Goal: Transaction & Acquisition: Purchase product/service

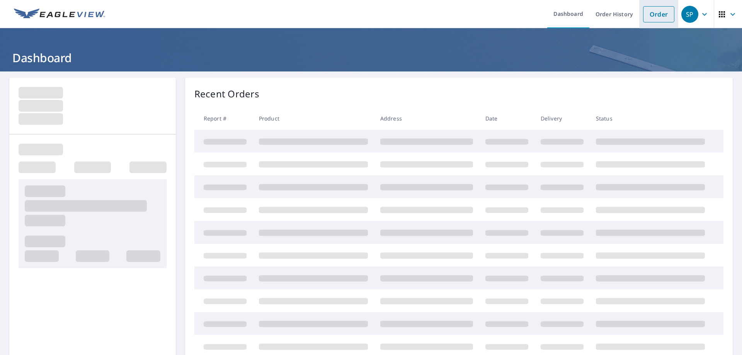
click at [648, 13] on link "Order" at bounding box center [658, 14] width 31 height 16
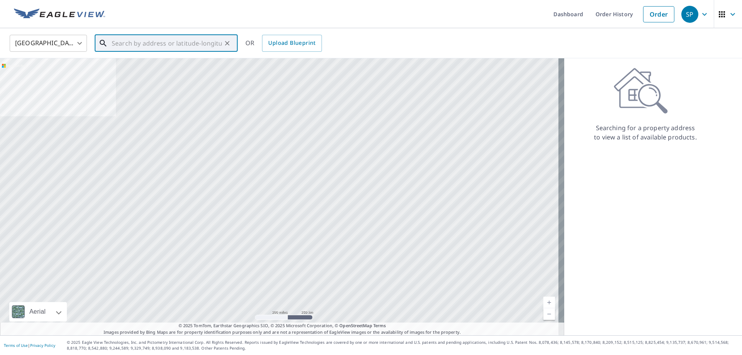
click at [139, 43] on input "text" at bounding box center [167, 43] width 110 height 22
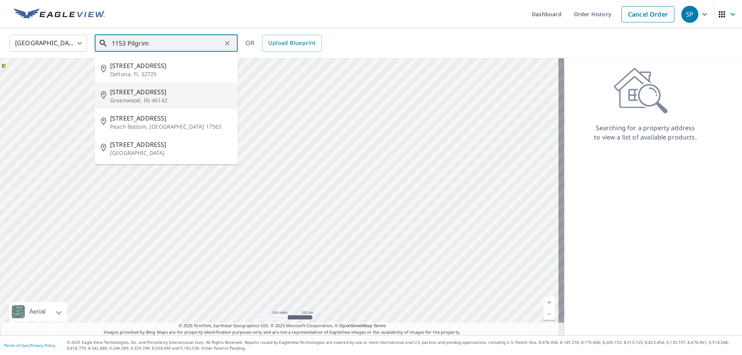
click at [145, 97] on p "Greenwood, IN 46142" at bounding box center [170, 101] width 121 height 8
type input "[STREET_ADDRESS][PERSON_NAME]"
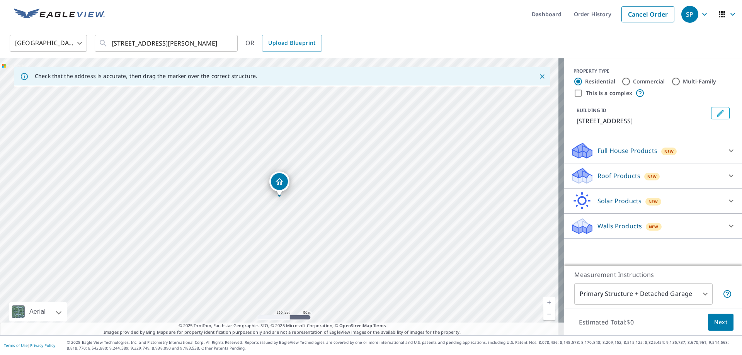
click at [710, 176] on div "Roof Products New" at bounding box center [645, 176] width 151 height 18
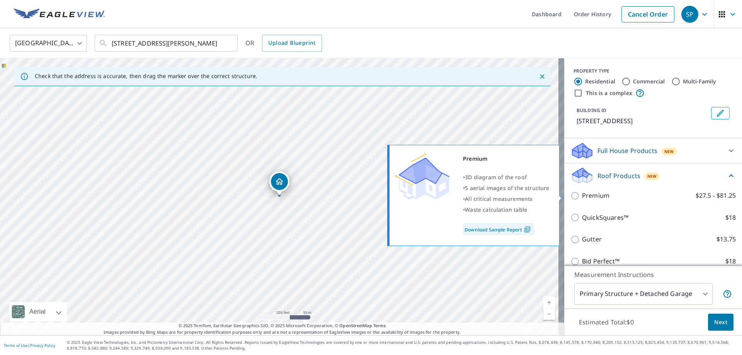
click at [582, 195] on p "Premium" at bounding box center [595, 196] width 27 height 10
click at [580, 195] on input "Premium $27.5 - $81.25" at bounding box center [576, 195] width 12 height 9
checkbox input "true"
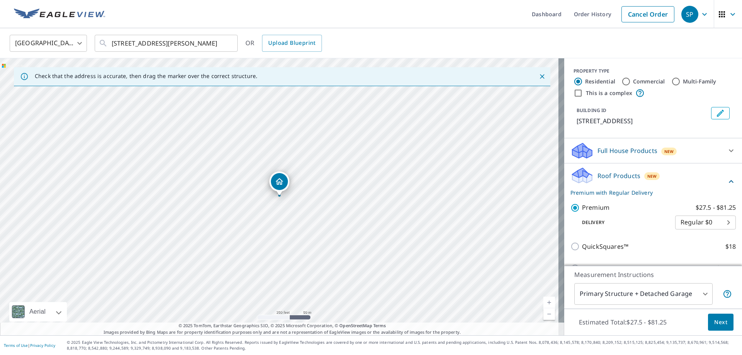
scroll to position [39, 0]
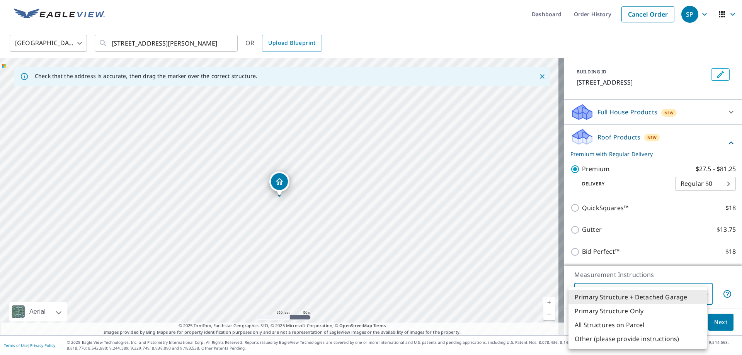
click at [691, 299] on body "SP SP Dashboard Order History Cancel Order SP [GEOGRAPHIC_DATA] [GEOGRAPHIC_DAT…" at bounding box center [371, 177] width 742 height 355
click at [633, 312] on li "Primary Structure Only" at bounding box center [637, 311] width 138 height 14
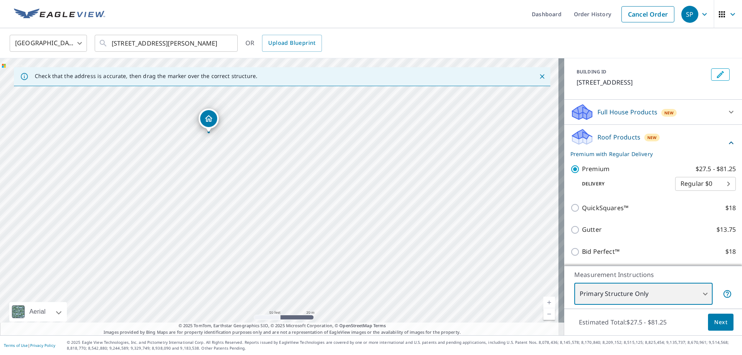
drag, startPoint x: 278, startPoint y: 182, endPoint x: 428, endPoint y: 350, distance: 225.1
click at [428, 350] on div "Dashboard Order History Cancel Order SP [GEOGRAPHIC_DATA] [GEOGRAPHIC_DATA] ​ […" at bounding box center [371, 177] width 742 height 355
drag, startPoint x: 266, startPoint y: 167, endPoint x: 437, endPoint y: 361, distance: 258.6
click at [437, 355] on html "SP SP Dashboard Order History Cancel Order SP [GEOGRAPHIC_DATA] [GEOGRAPHIC_DAT…" at bounding box center [371, 177] width 742 height 355
drag, startPoint x: 250, startPoint y: 183, endPoint x: 368, endPoint y: 272, distance: 147.6
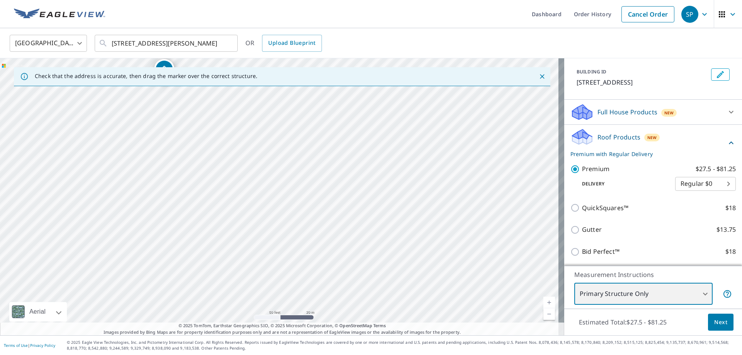
click at [368, 272] on div "[STREET_ADDRESS][PERSON_NAME]" at bounding box center [282, 196] width 564 height 277
drag, startPoint x: 175, startPoint y: 110, endPoint x: 349, endPoint y: 283, distance: 245.5
click at [349, 283] on div "[STREET_ADDRESS][PERSON_NAME]" at bounding box center [282, 196] width 564 height 277
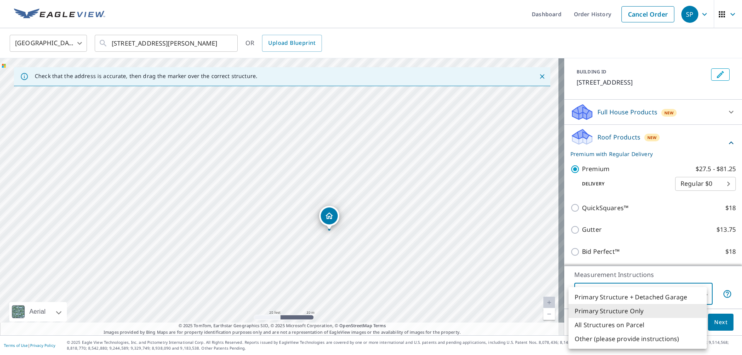
click at [690, 290] on body "SP SP Dashboard Order History Cancel Order SP [GEOGRAPHIC_DATA] [GEOGRAPHIC_DAT…" at bounding box center [371, 177] width 742 height 355
click at [656, 296] on li "Primary Structure + Detached Garage" at bounding box center [637, 297] width 138 height 14
type input "1"
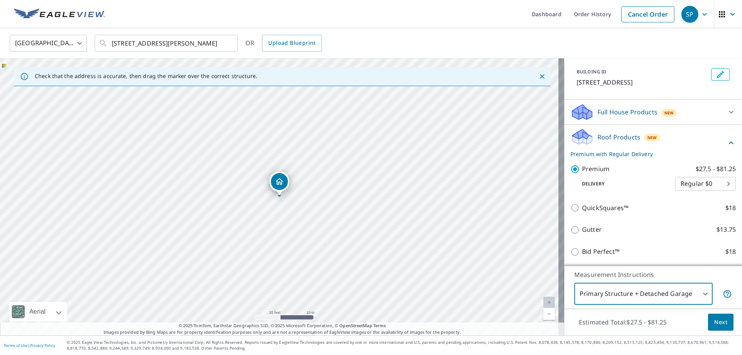
click at [714, 324] on span "Next" at bounding box center [720, 323] width 13 height 10
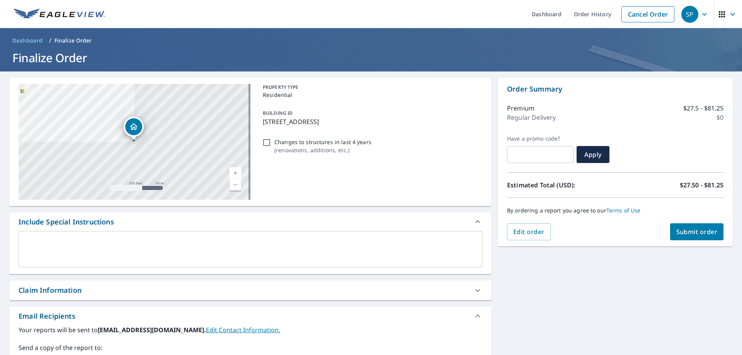
click at [698, 231] on span "Submit order" at bounding box center [696, 232] width 41 height 8
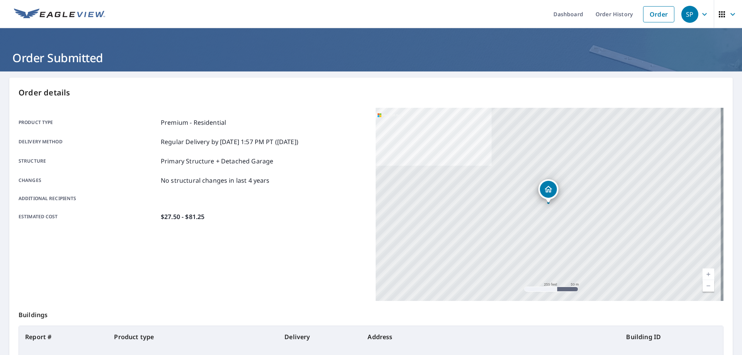
scroll to position [100, 0]
